Goal: Transaction & Acquisition: Purchase product/service

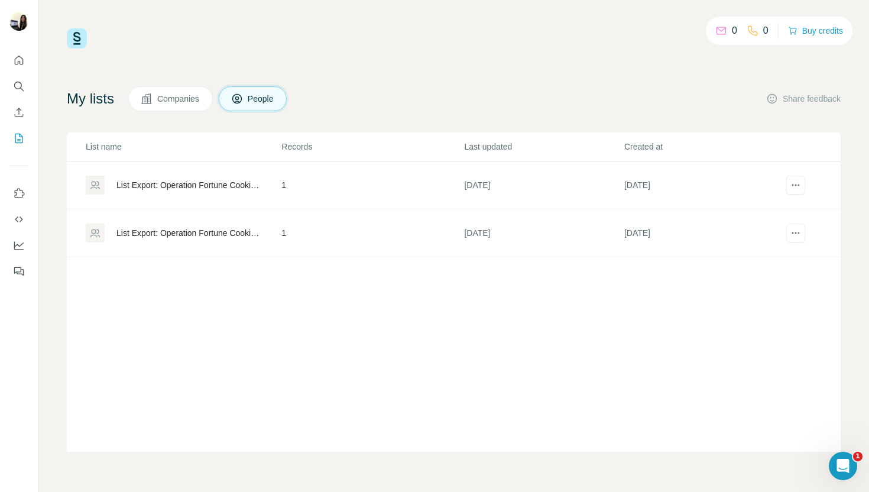
click at [201, 101] on span "Companies" at bounding box center [178, 99] width 43 height 12
click at [287, 101] on button "People" at bounding box center [253, 98] width 69 height 25
click at [21, 142] on icon "My lists" at bounding box center [19, 138] width 12 height 12
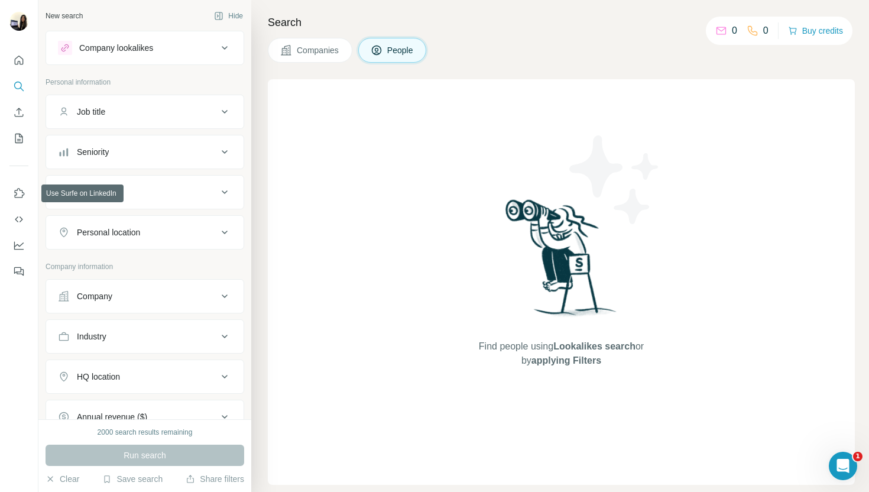
scroll to position [169, 0]
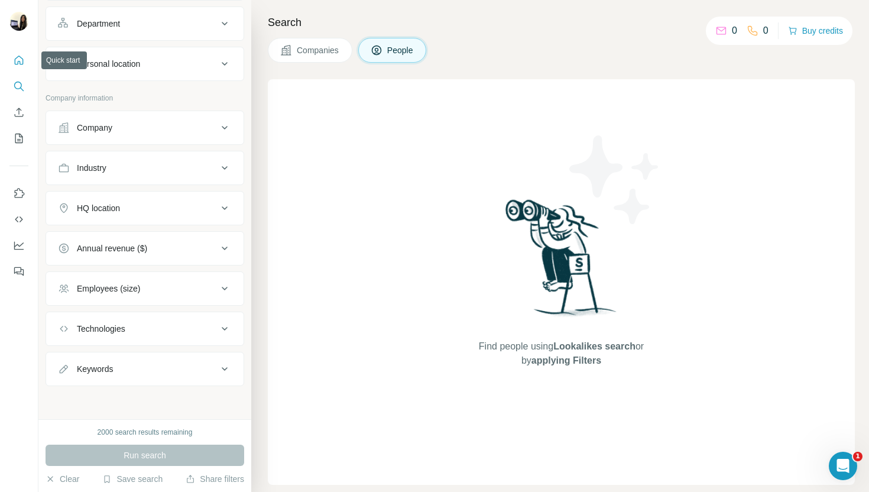
click at [17, 63] on icon "Quick start" at bounding box center [19, 60] width 12 height 12
click at [807, 30] on button "Buy credits" at bounding box center [815, 30] width 55 height 17
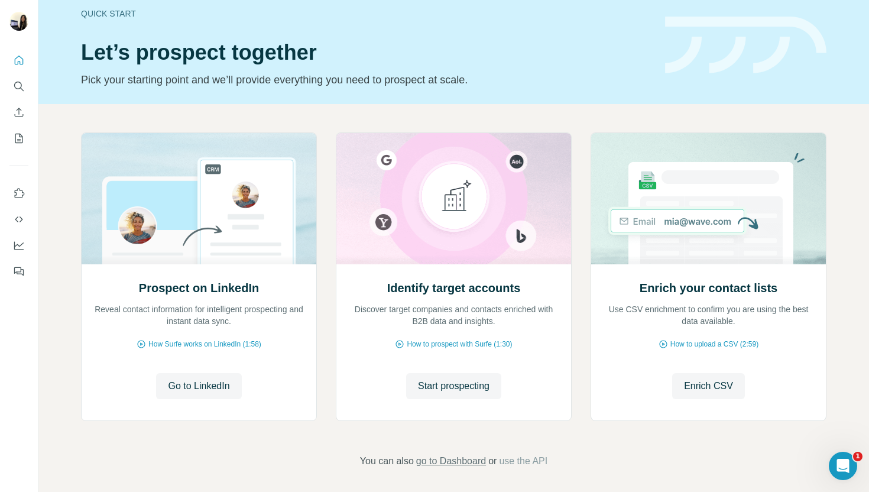
click at [469, 458] on span "go to Dashboard" at bounding box center [451, 461] width 70 height 14
